Goal: Information Seeking & Learning: Learn about a topic

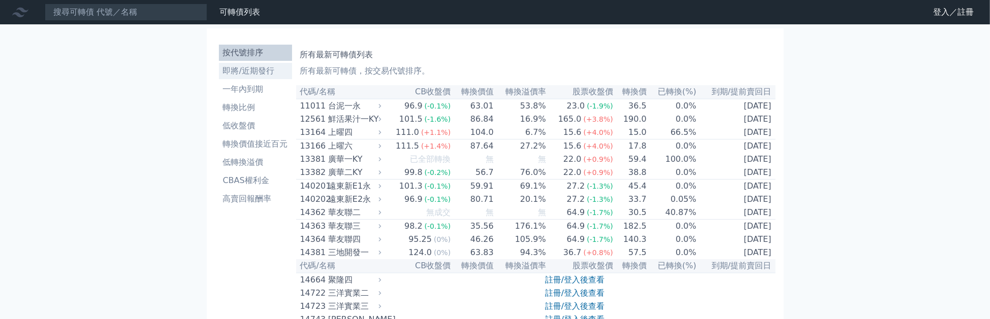
click at [246, 69] on li "即將/近期發行" at bounding box center [255, 71] width 73 height 12
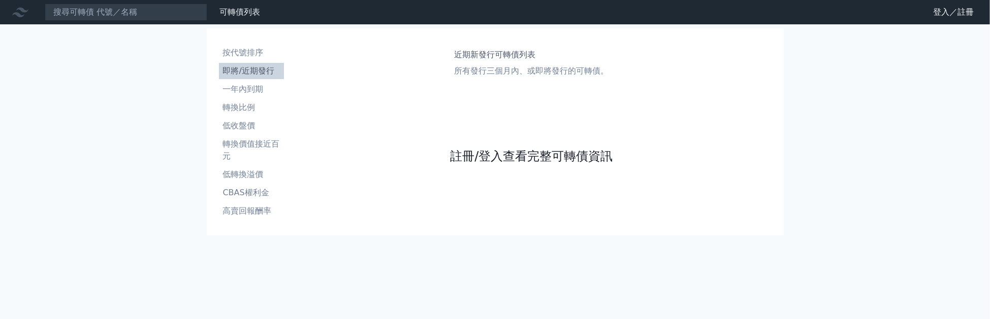
click at [533, 157] on link "註冊/登入查看完整可轉債資訊" at bounding box center [531, 156] width 162 height 16
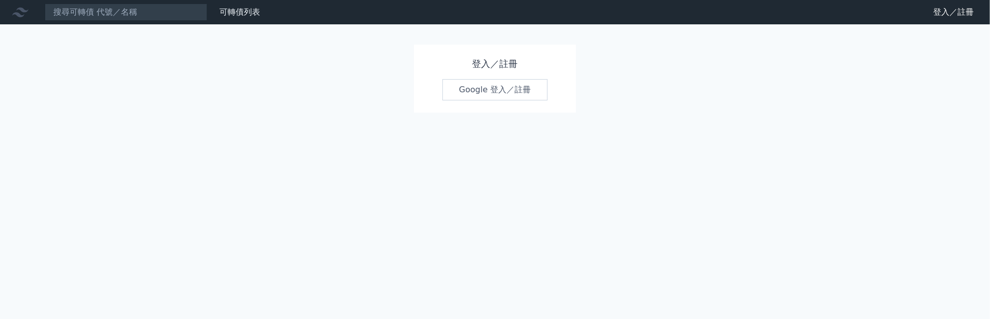
click at [502, 96] on link "Google 登入／註冊" at bounding box center [495, 89] width 106 height 21
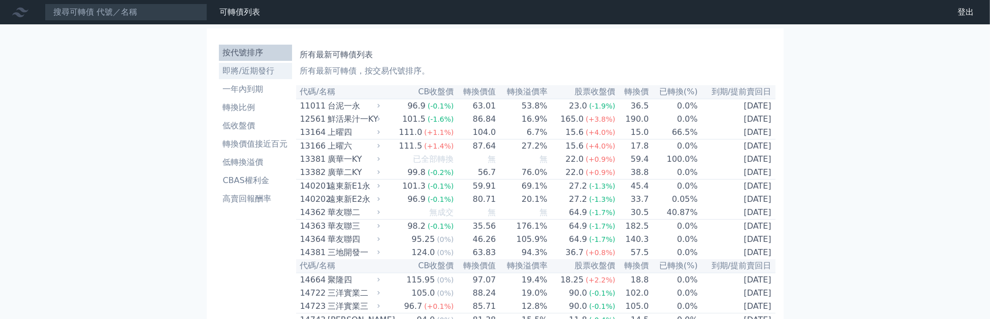
click at [242, 73] on li "即將/近期發行" at bounding box center [255, 71] width 73 height 12
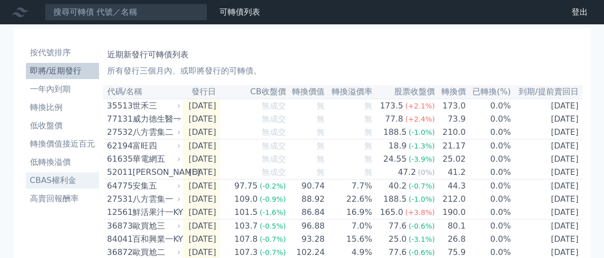
click at [60, 177] on li "CBAS權利金" at bounding box center [62, 181] width 73 height 12
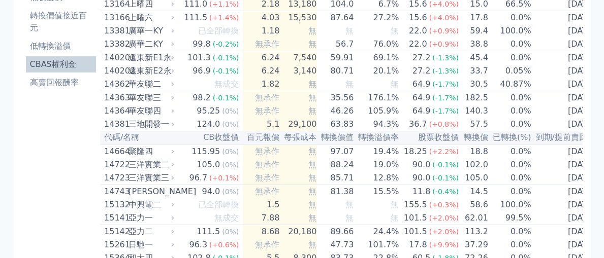
scroll to position [50, 0]
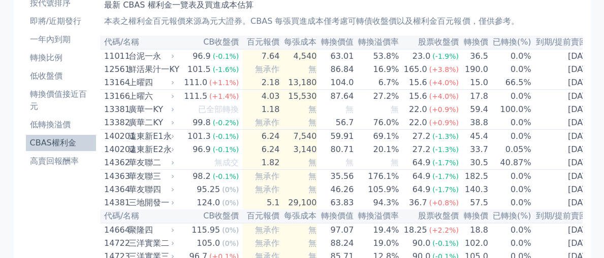
click at [43, 145] on li "CBAS權利金" at bounding box center [61, 143] width 71 height 12
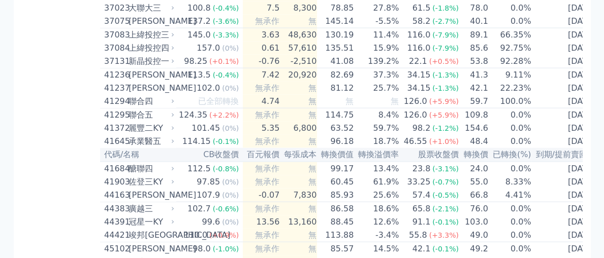
scroll to position [2310, 0]
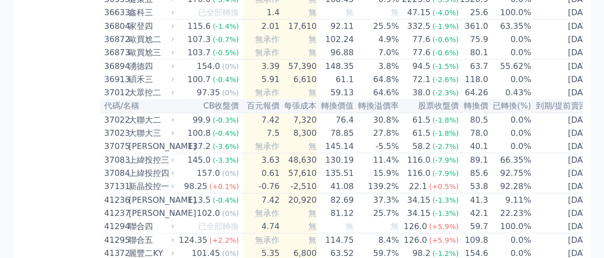
scroll to position [2473, 0]
